Goal: Task Accomplishment & Management: Manage account settings

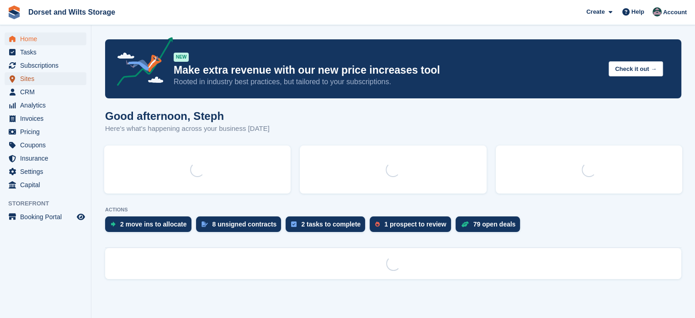
click at [30, 76] on span "Sites" at bounding box center [47, 78] width 55 height 13
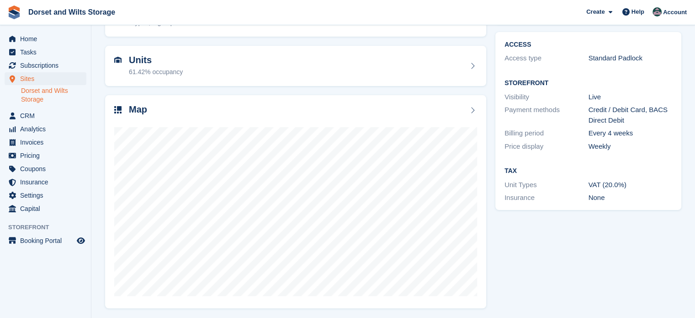
scroll to position [72, 0]
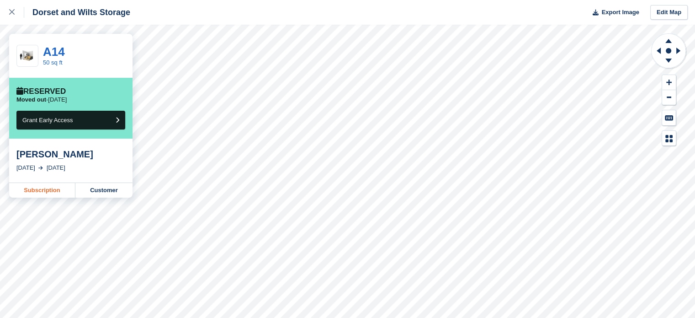
click at [58, 187] on link "Subscription" at bounding box center [42, 190] width 66 height 15
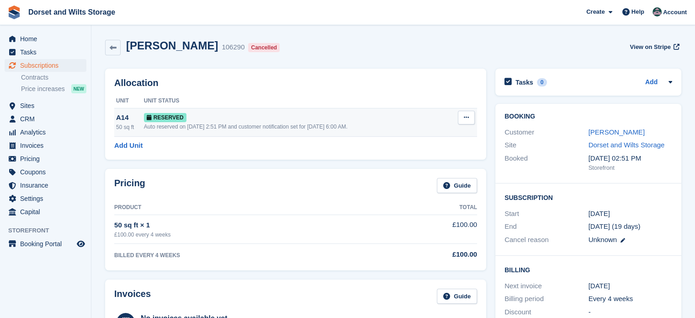
click at [469, 112] on button at bounding box center [466, 118] width 17 height 14
click at [412, 151] on p "Deallocate" at bounding box center [431, 155] width 80 height 12
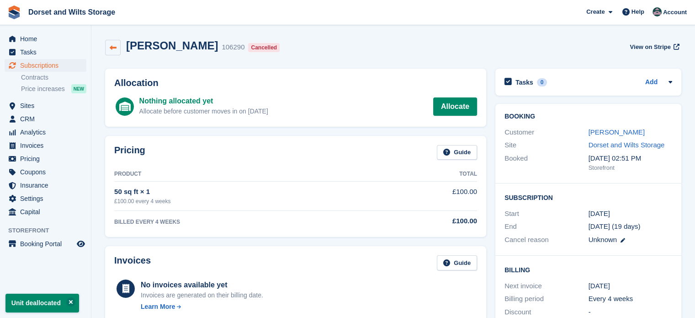
click at [114, 48] on icon at bounding box center [113, 47] width 7 height 7
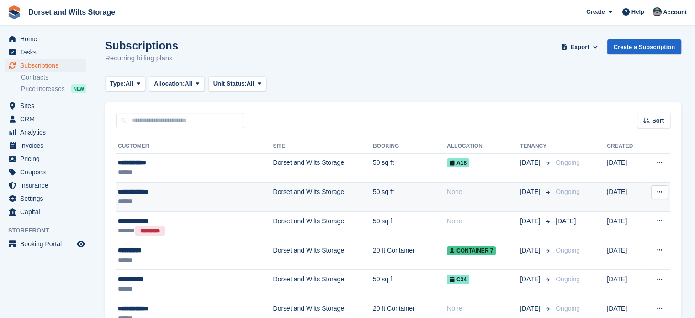
click at [273, 193] on td "Dorset and Wilts Storage" at bounding box center [323, 196] width 100 height 29
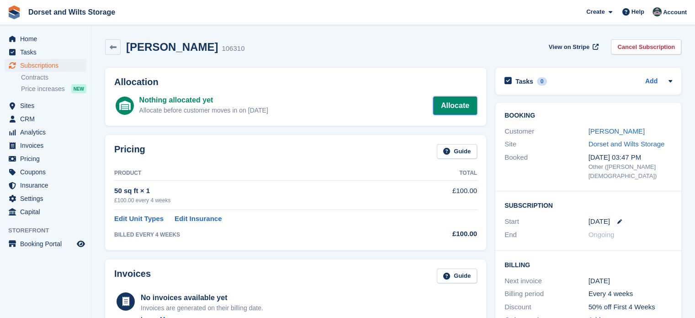
click at [467, 101] on link "Allocate" at bounding box center [455, 105] width 44 height 18
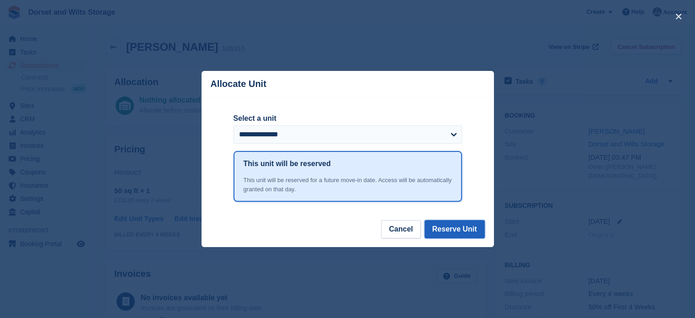
click at [455, 231] on button "Reserve Unit" at bounding box center [455, 229] width 60 height 18
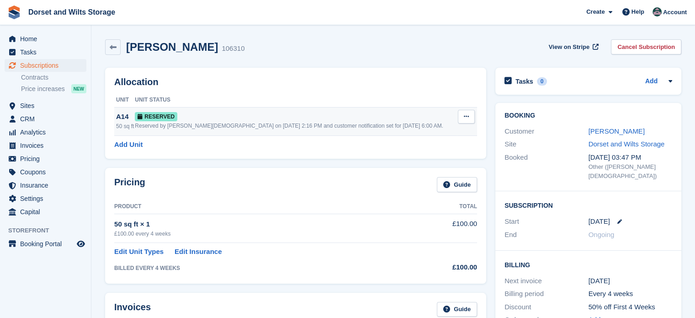
click at [466, 117] on icon at bounding box center [466, 116] width 5 height 6
click at [416, 151] on p "Deallocate" at bounding box center [431, 154] width 80 height 12
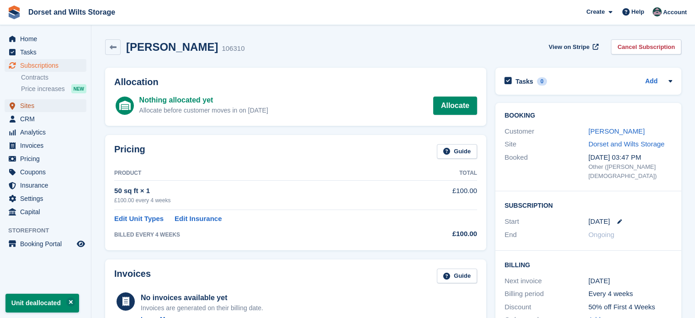
click at [29, 103] on span "Sites" at bounding box center [47, 105] width 55 height 13
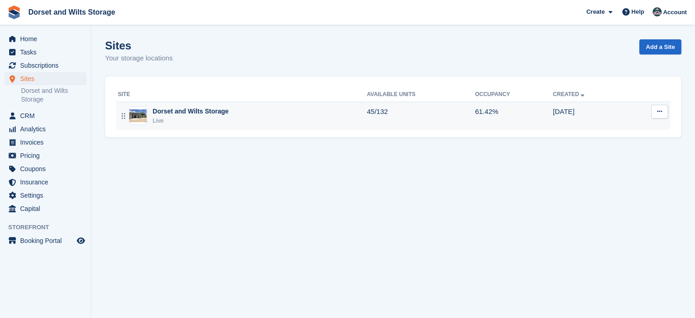
click at [144, 117] on img at bounding box center [137, 115] width 17 height 13
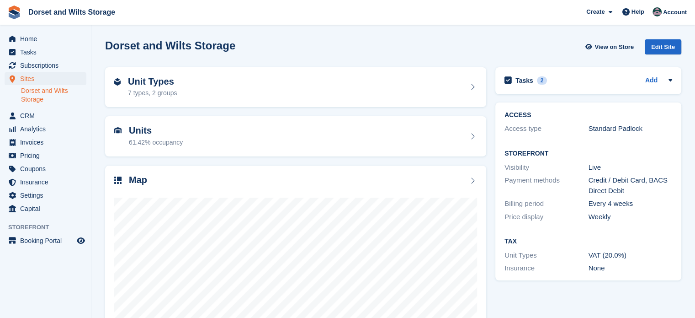
click at [140, 181] on h2 "Map" at bounding box center [138, 180] width 18 height 11
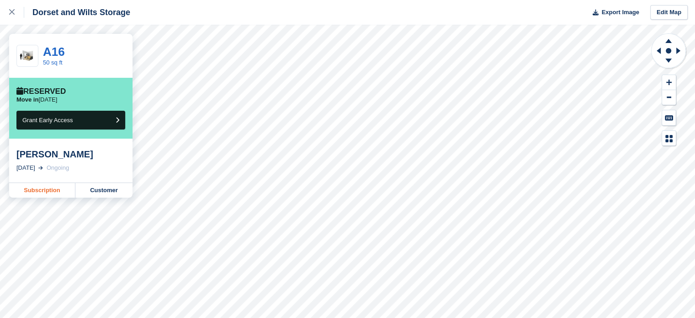
click at [40, 190] on link "Subscription" at bounding box center [42, 190] width 66 height 15
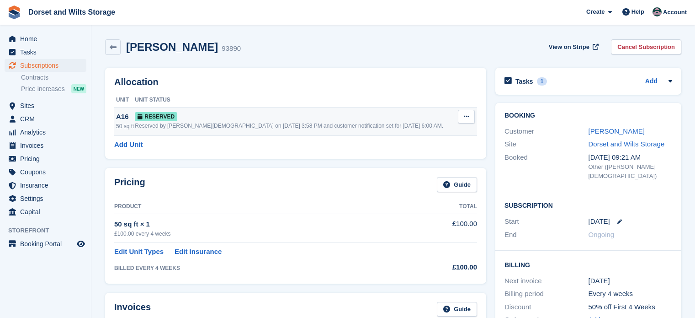
click at [470, 116] on button at bounding box center [466, 117] width 17 height 14
click at [418, 152] on p "Deallocate" at bounding box center [432, 154] width 80 height 12
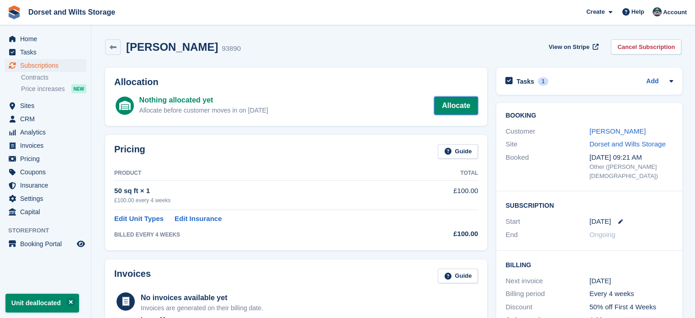
click at [457, 100] on link "Allocate" at bounding box center [456, 105] width 44 height 18
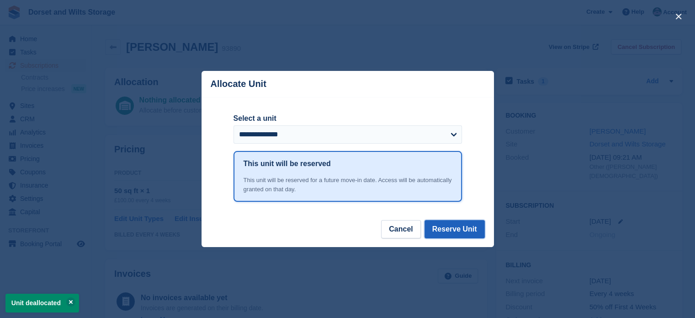
click at [461, 230] on button "Reserve Unit" at bounding box center [455, 229] width 60 height 18
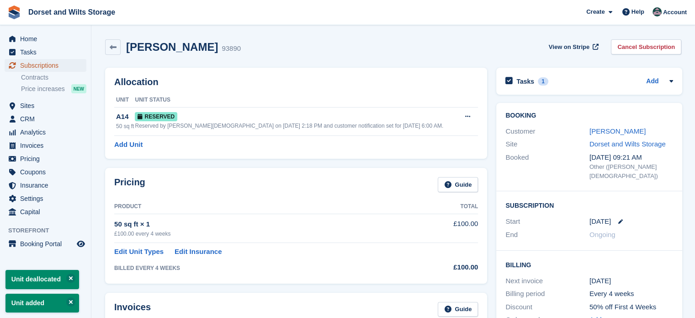
click at [50, 66] on span "Subscriptions" at bounding box center [47, 65] width 55 height 13
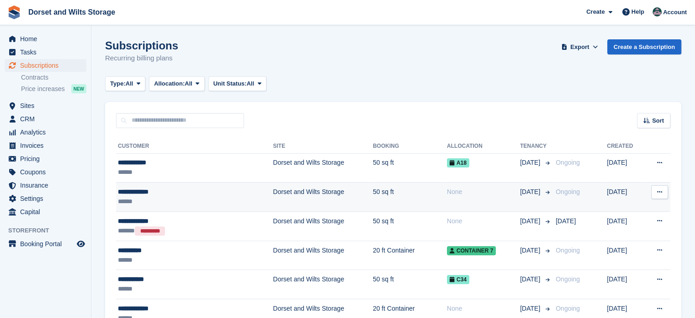
click at [273, 193] on td "Dorset and Wilts Storage" at bounding box center [323, 196] width 100 height 29
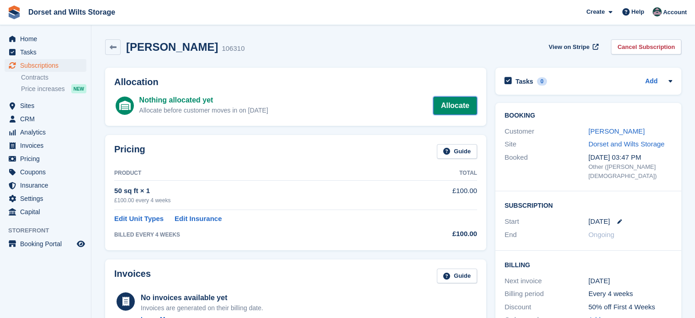
click at [459, 108] on link "Allocate" at bounding box center [455, 105] width 44 height 18
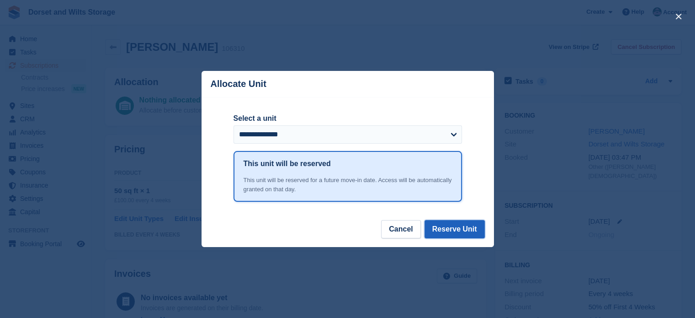
click at [450, 231] on button "Reserve Unit" at bounding box center [455, 229] width 60 height 18
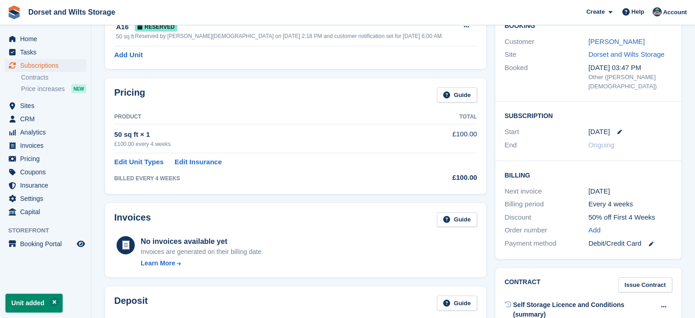
scroll to position [91, 0]
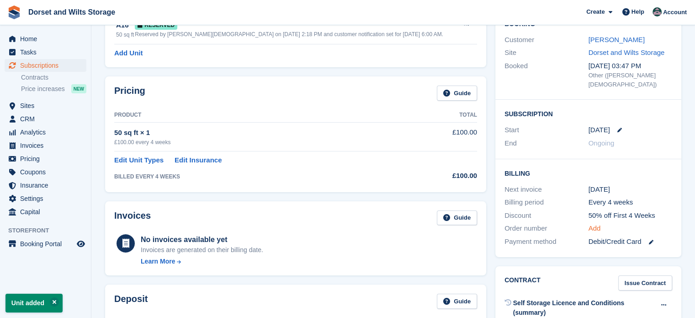
click at [591, 223] on link "Add" at bounding box center [595, 228] width 12 height 11
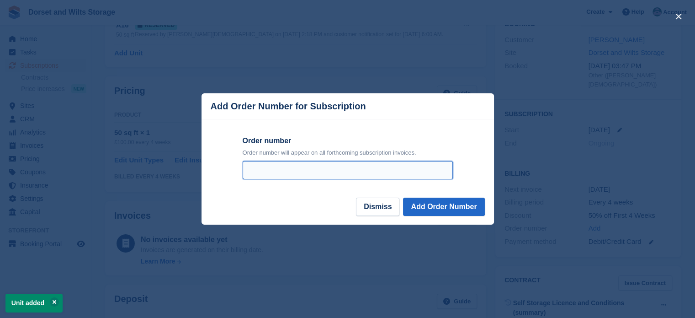
click at [314, 173] on input "Order number" at bounding box center [348, 170] width 210 height 18
type input "**********"
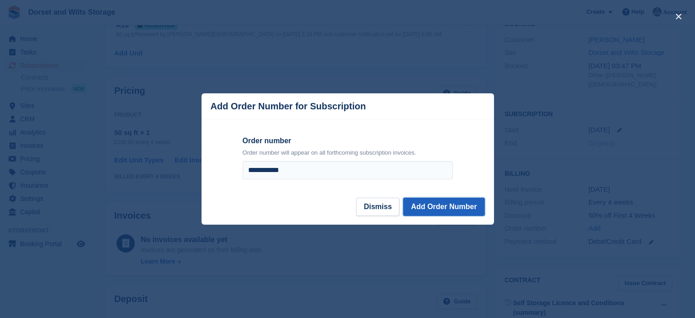
click at [436, 210] on button "Add Order Number" at bounding box center [443, 206] width 81 height 18
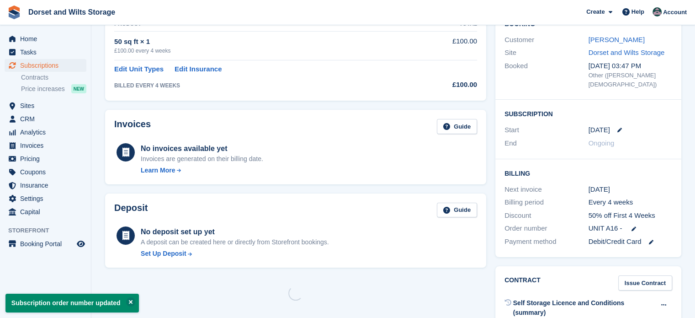
scroll to position [0, 0]
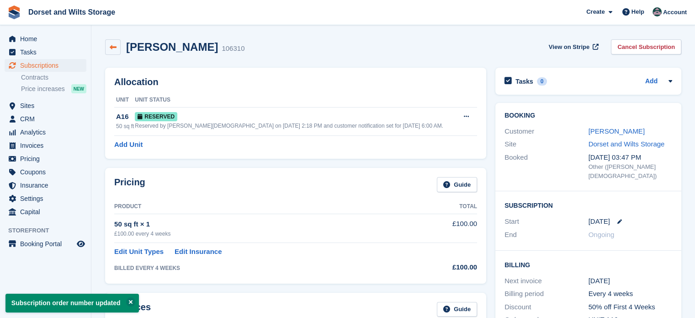
click at [112, 49] on link at bounding box center [113, 47] width 16 height 16
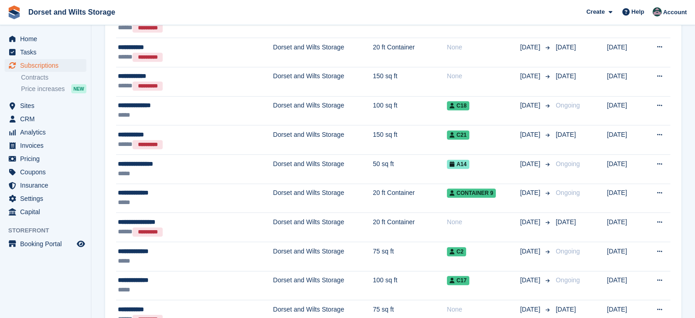
scroll to position [823, 0]
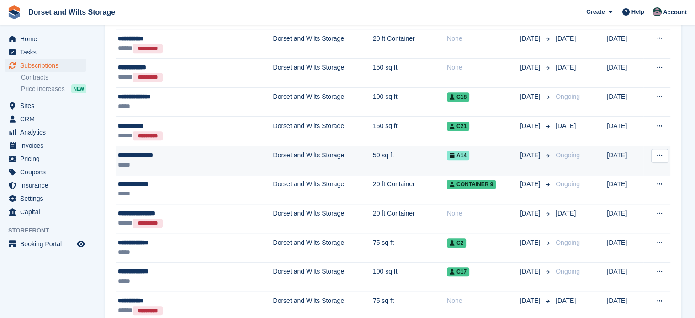
click at [275, 157] on td "Dorset and Wilts Storage" at bounding box center [323, 159] width 100 height 29
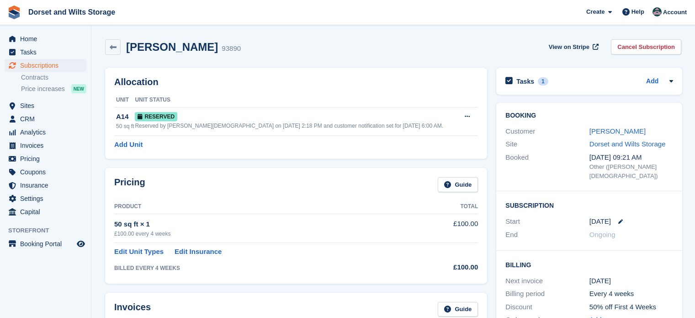
scroll to position [91, 0]
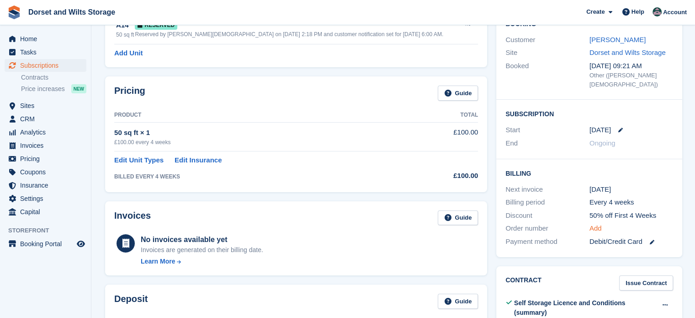
click at [594, 223] on link "Add" at bounding box center [596, 228] width 12 height 11
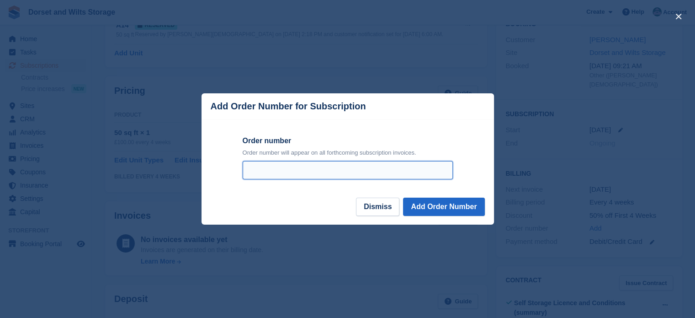
click at [341, 171] on input "Order number" at bounding box center [348, 170] width 210 height 18
type input "**********"
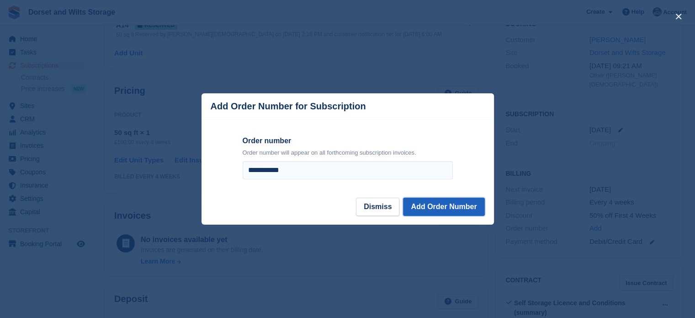
click at [457, 210] on button "Add Order Number" at bounding box center [443, 206] width 81 height 18
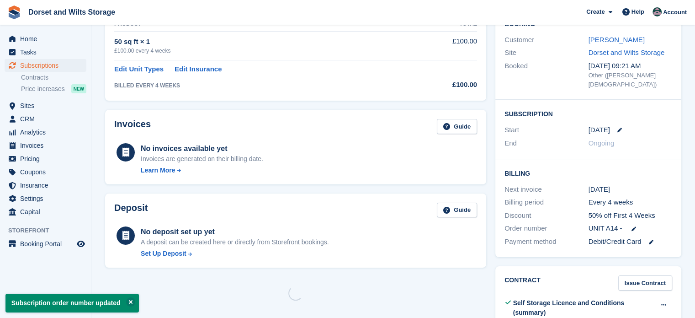
scroll to position [0, 0]
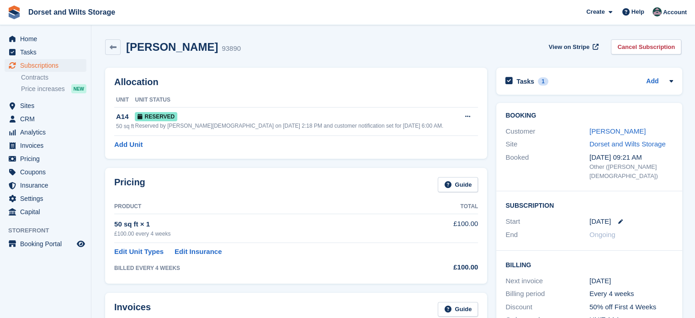
drag, startPoint x: 632, startPoint y: 309, endPoint x: 615, endPoint y: 305, distance: 16.9
click at [633, 317] on icon at bounding box center [635, 320] width 5 height 5
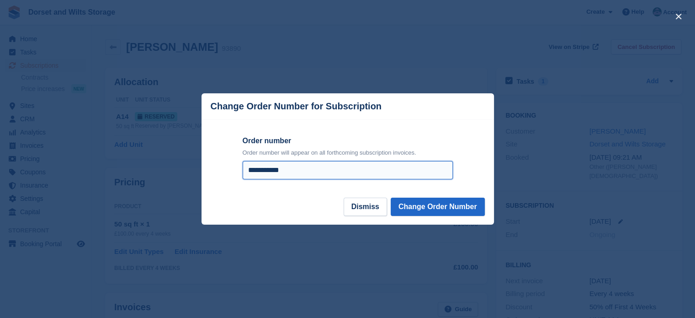
click at [304, 171] on input "**********" at bounding box center [348, 170] width 210 height 18
type input "**********"
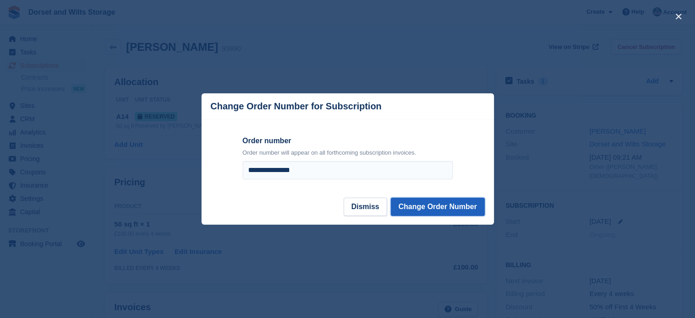
click at [415, 202] on button "Change Order Number" at bounding box center [438, 206] width 94 height 18
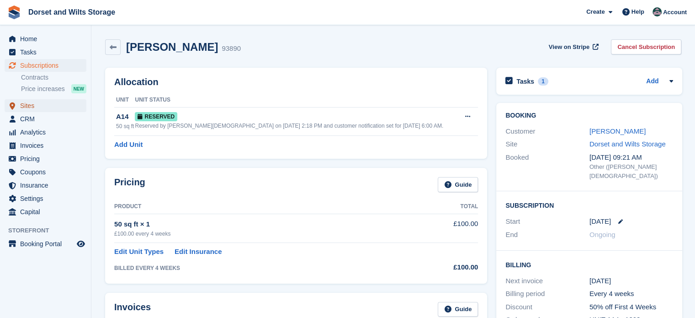
click at [23, 107] on span "Sites" at bounding box center [47, 105] width 55 height 13
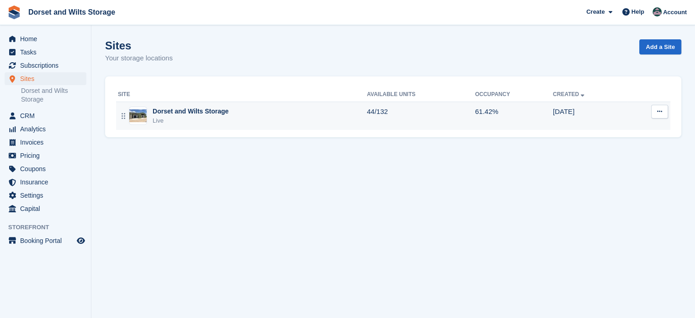
click at [133, 114] on img at bounding box center [137, 115] width 17 height 13
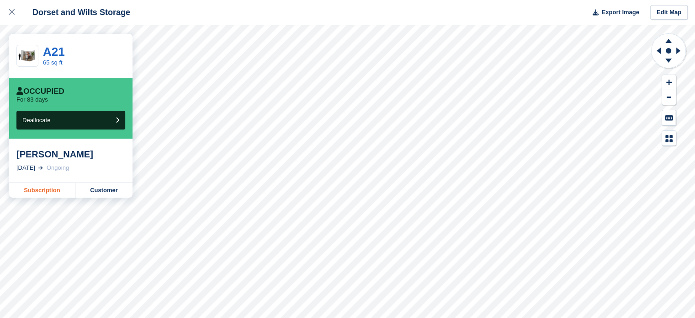
click at [47, 190] on link "Subscription" at bounding box center [42, 190] width 66 height 15
click at [53, 188] on link "Subscription" at bounding box center [42, 190] width 66 height 15
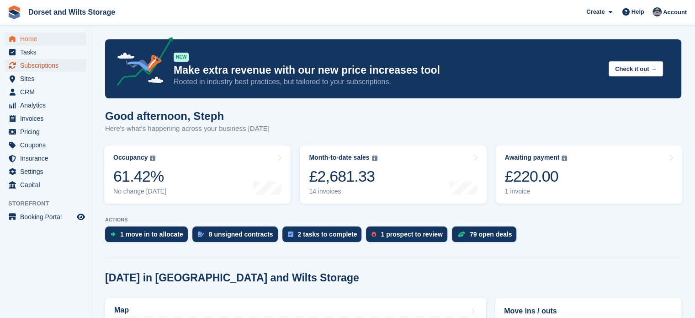
click at [40, 60] on span "Subscriptions" at bounding box center [47, 65] width 55 height 13
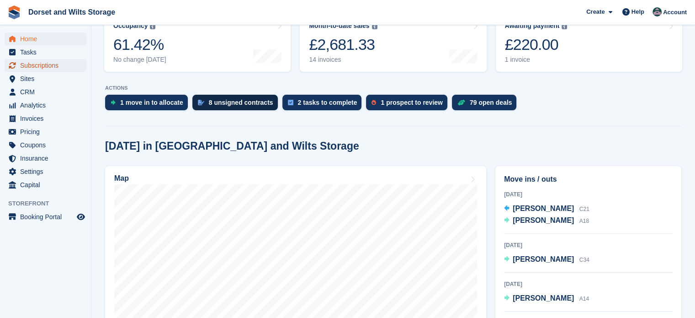
scroll to position [137, 0]
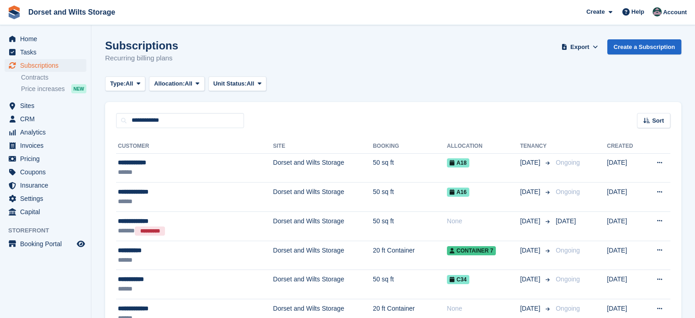
type input "**********"
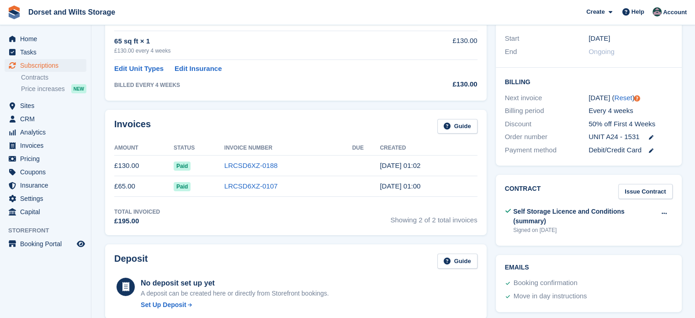
scroll to position [46, 0]
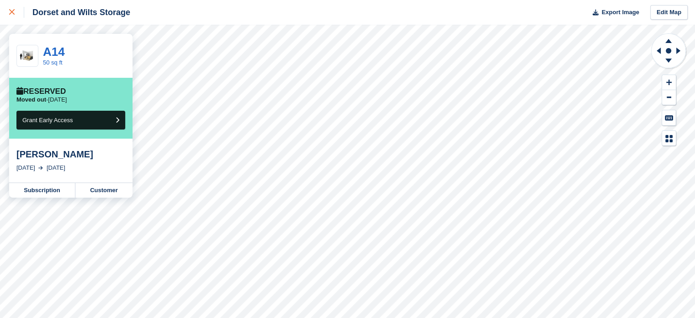
click at [14, 13] on icon at bounding box center [11, 11] width 5 height 5
